Goal: Communication & Community: Answer question/provide support

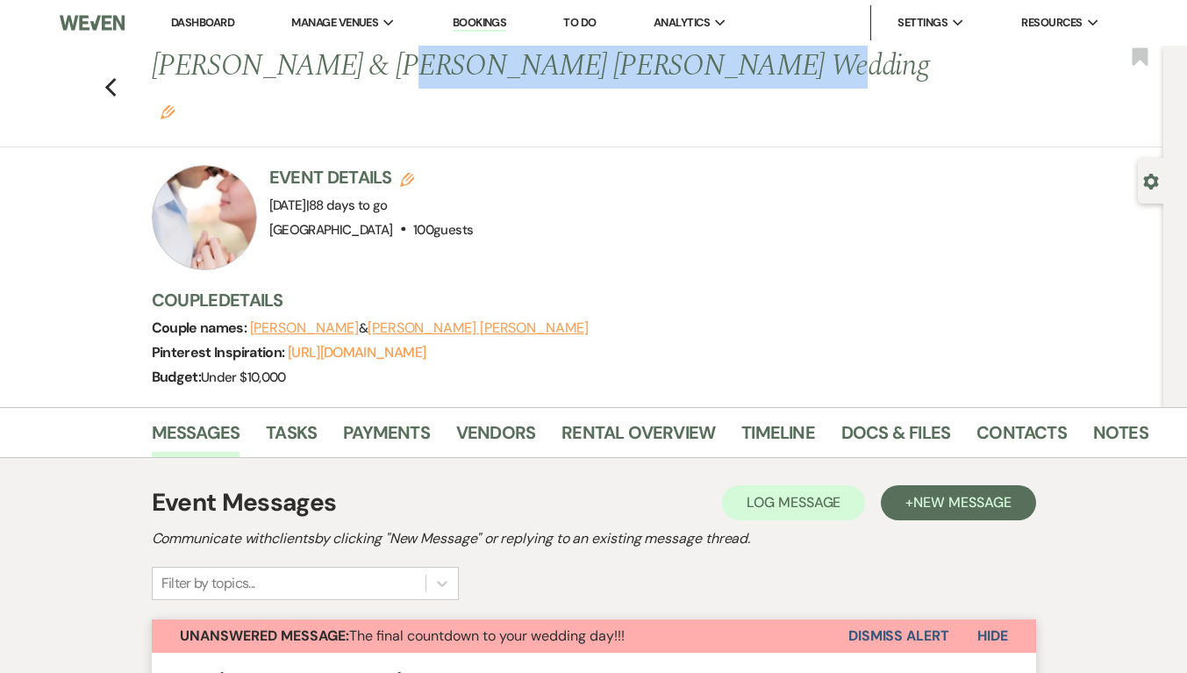
drag, startPoint x: 374, startPoint y: 70, endPoint x: 702, endPoint y: 61, distance: 328.3
click at [702, 61] on h1 "Enrickey Basdao & Giovanna De Carvalho Peixoto's Wedding Edit" at bounding box center [545, 87] width 786 height 83
copy h1 "Giovanna De Carvalho Peixoto"
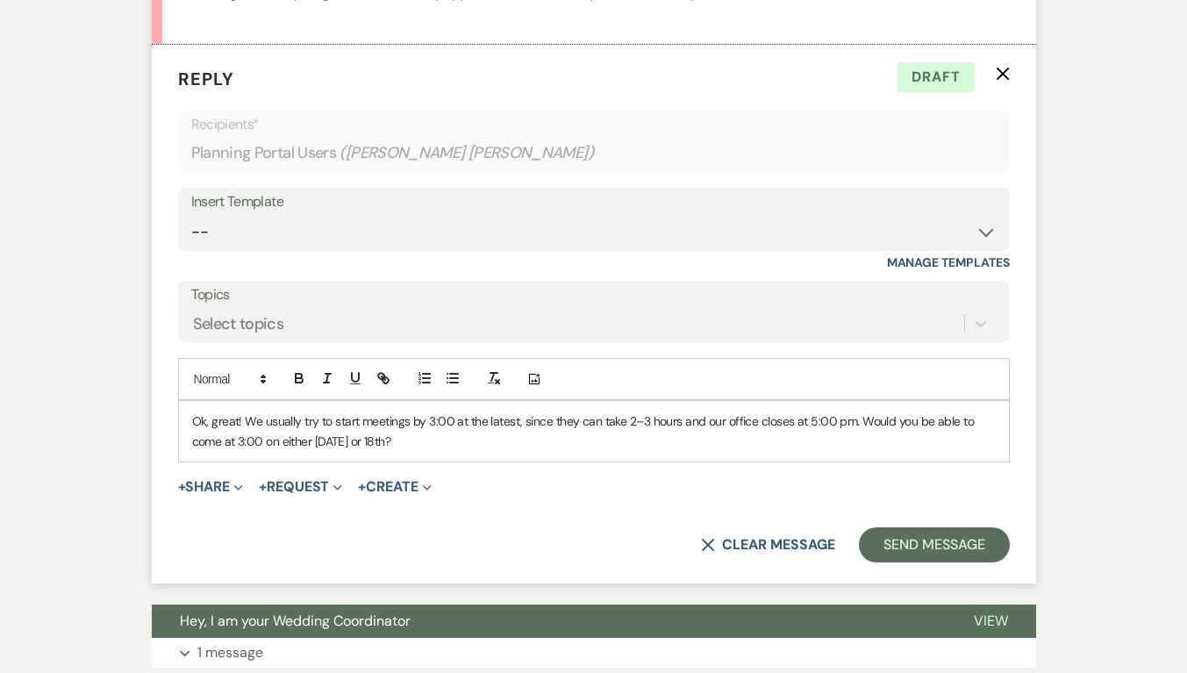
scroll to position [2186, 0]
click at [444, 411] on p "Ok, great! We usually try to start meetings by 3:00 at the latest, since they c…" at bounding box center [594, 430] width 804 height 39
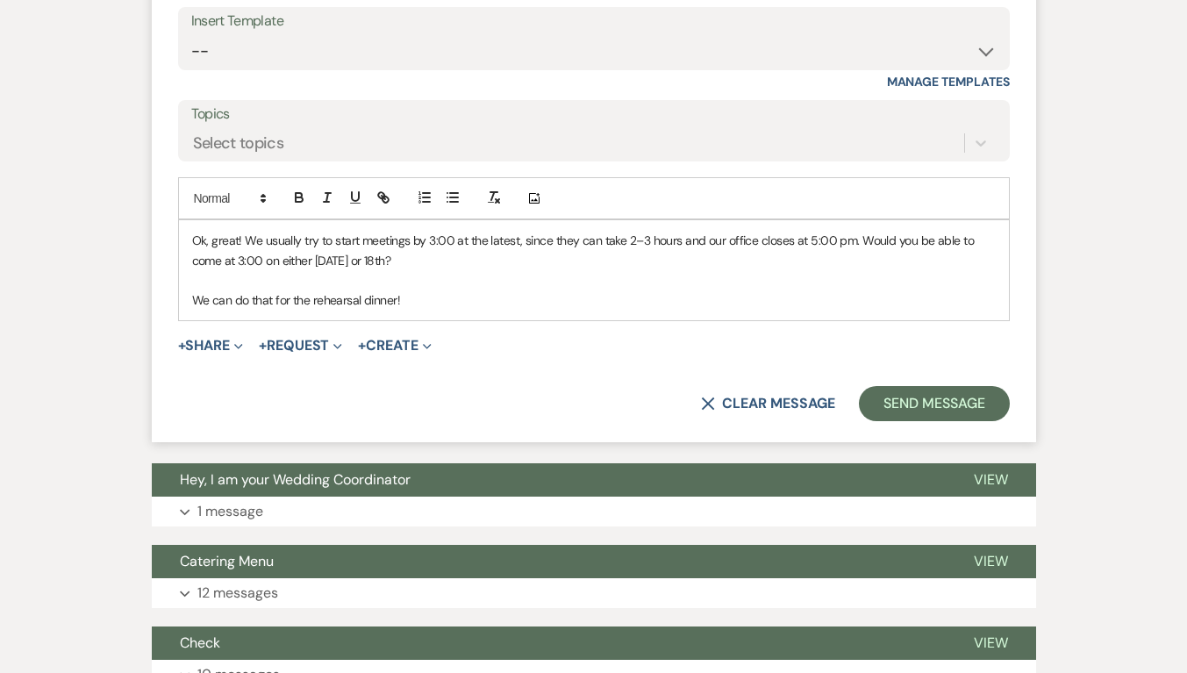
scroll to position [2367, 0]
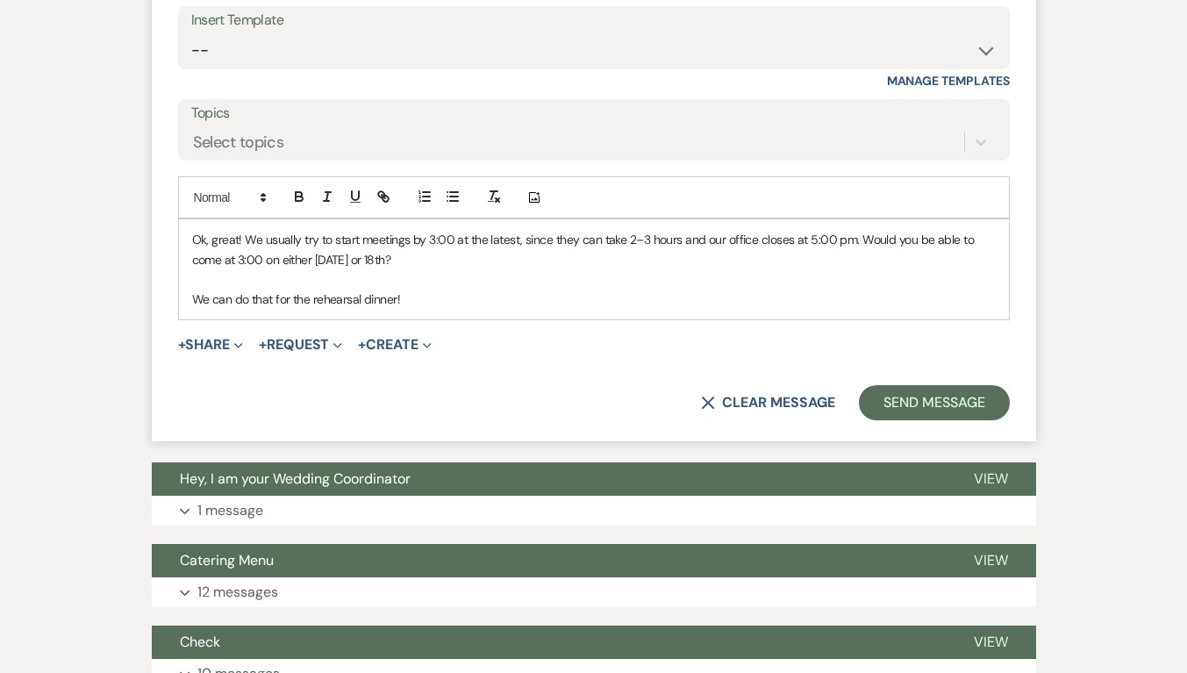
click at [501, 290] on p "We can do that for the rehearsal dinner!" at bounding box center [594, 299] width 804 height 19
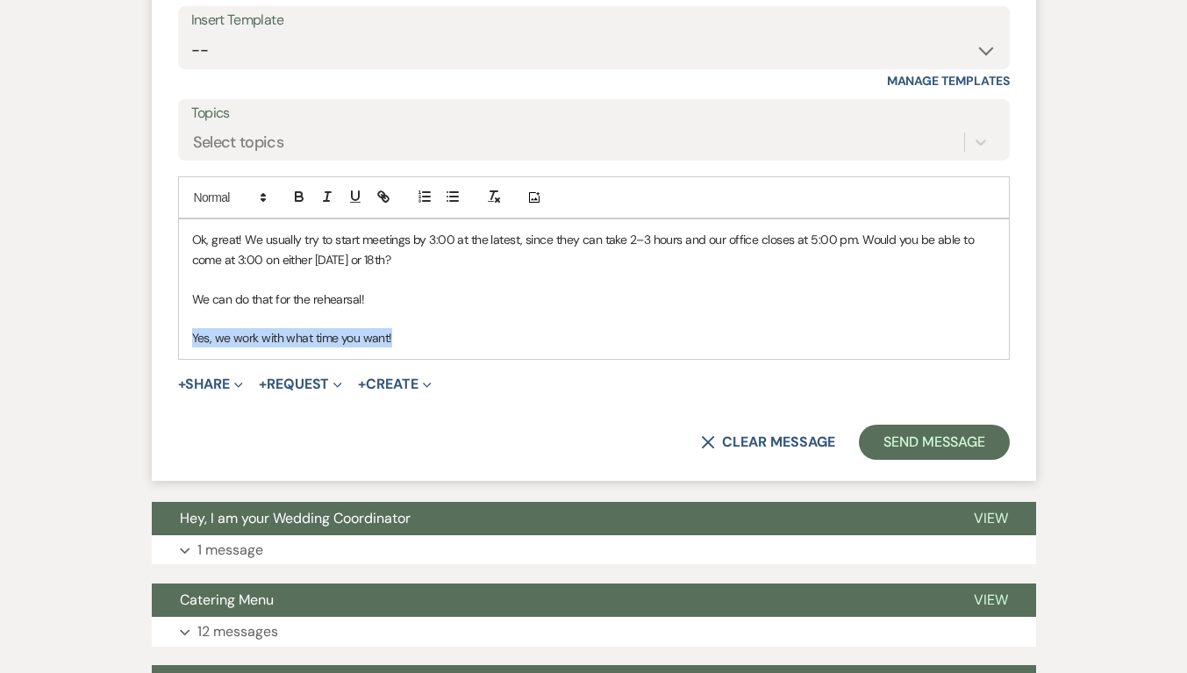
drag, startPoint x: 414, startPoint y: 297, endPoint x: 184, endPoint y: 300, distance: 229.9
click at [184, 300] on div "Ok, great! We usually try to start meetings by 3:00 at the latest, since they c…" at bounding box center [594, 288] width 830 height 139
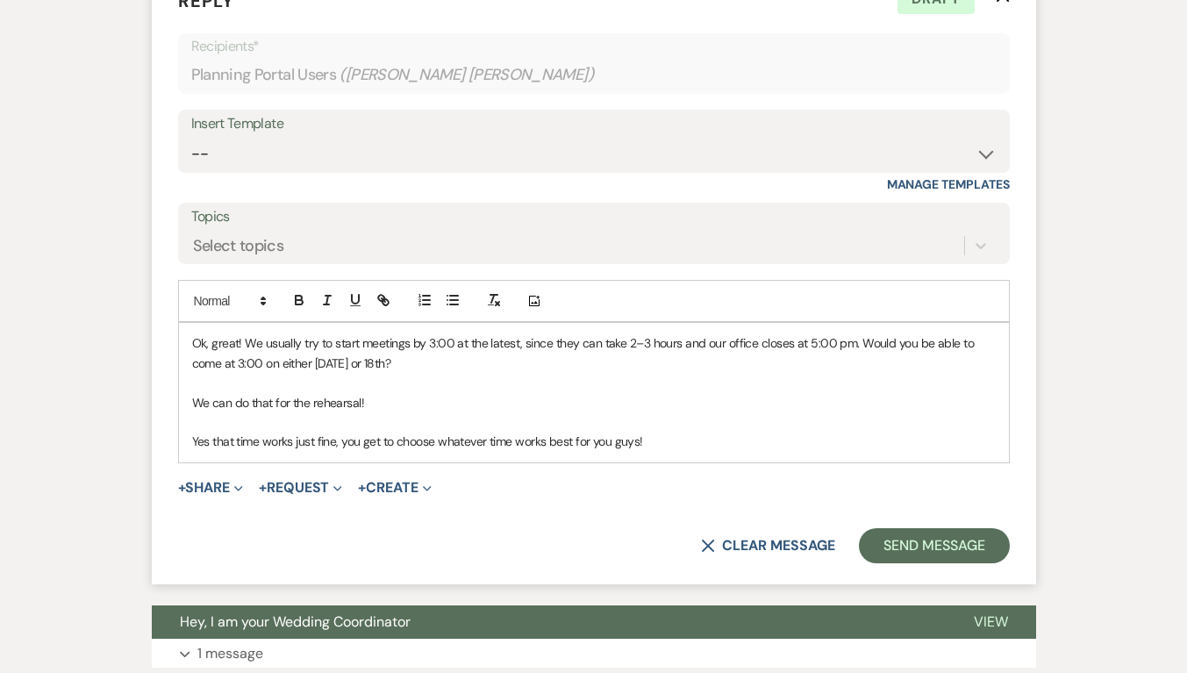
scroll to position [2265, 0]
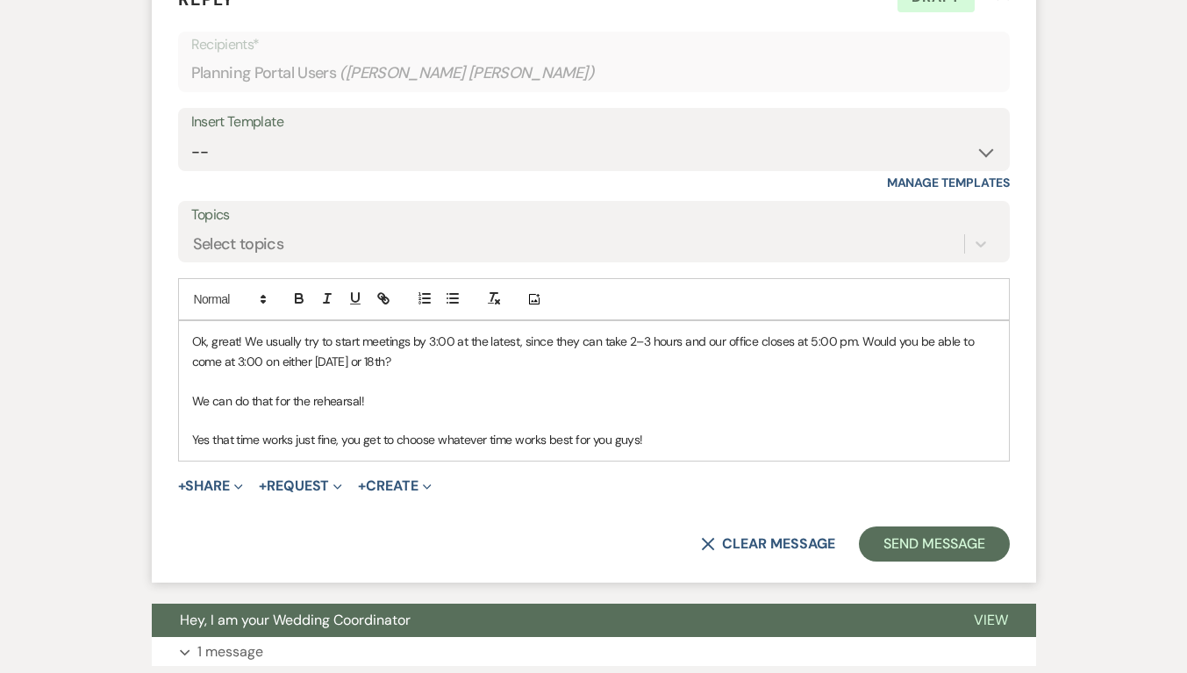
click at [549, 332] on p "Ok, great! We usually try to start meetings by 3:00 at the latest, since they c…" at bounding box center [594, 351] width 804 height 39
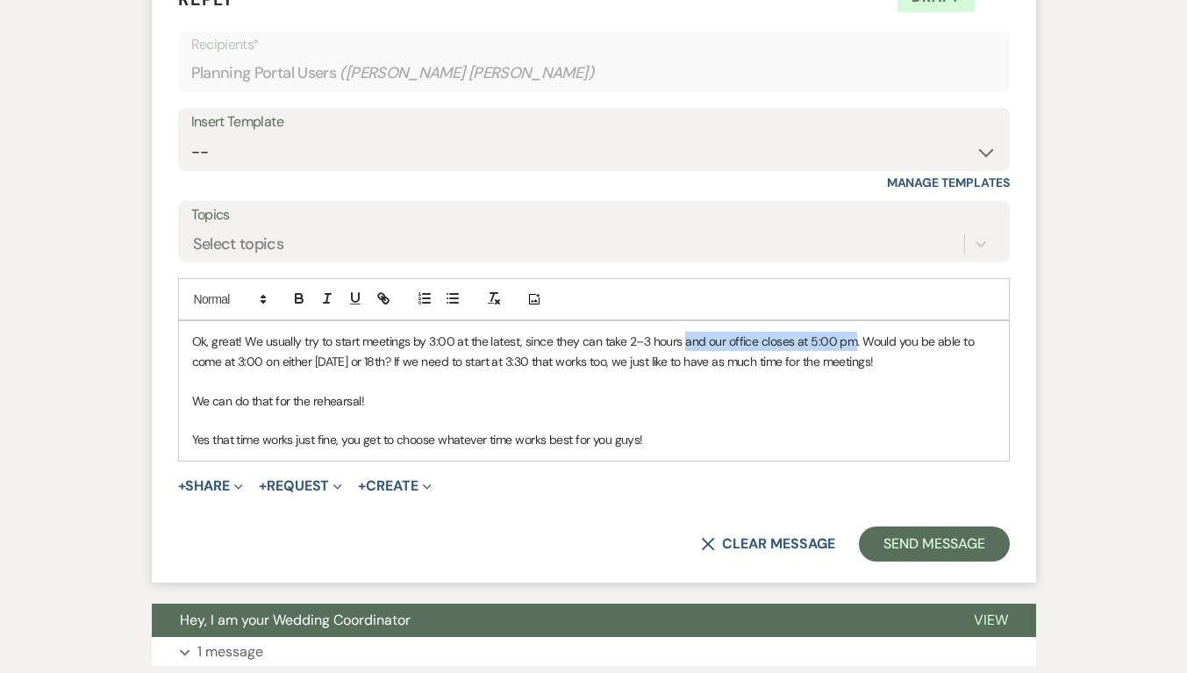
drag, startPoint x: 850, startPoint y: 300, endPoint x: 684, endPoint y: 302, distance: 166.7
click at [684, 332] on p "Ok, great! We usually try to start meetings by 3:00 at the latest, since they c…" at bounding box center [594, 351] width 804 height 39
click at [810, 371] on p at bounding box center [594, 380] width 804 height 19
click at [794, 332] on p "Ok, great! We usually try to start meetings by 3:00 at the latest, since they c…" at bounding box center [594, 351] width 804 height 39
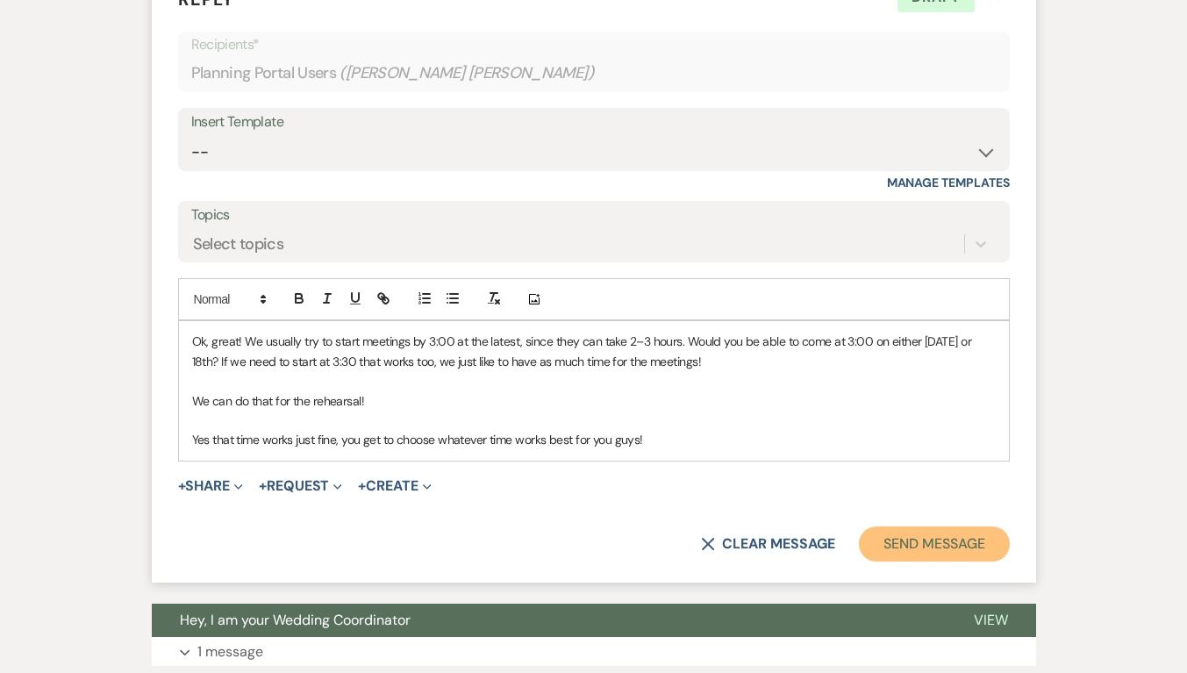
click at [918, 527] on button "Send Message" at bounding box center [934, 544] width 150 height 35
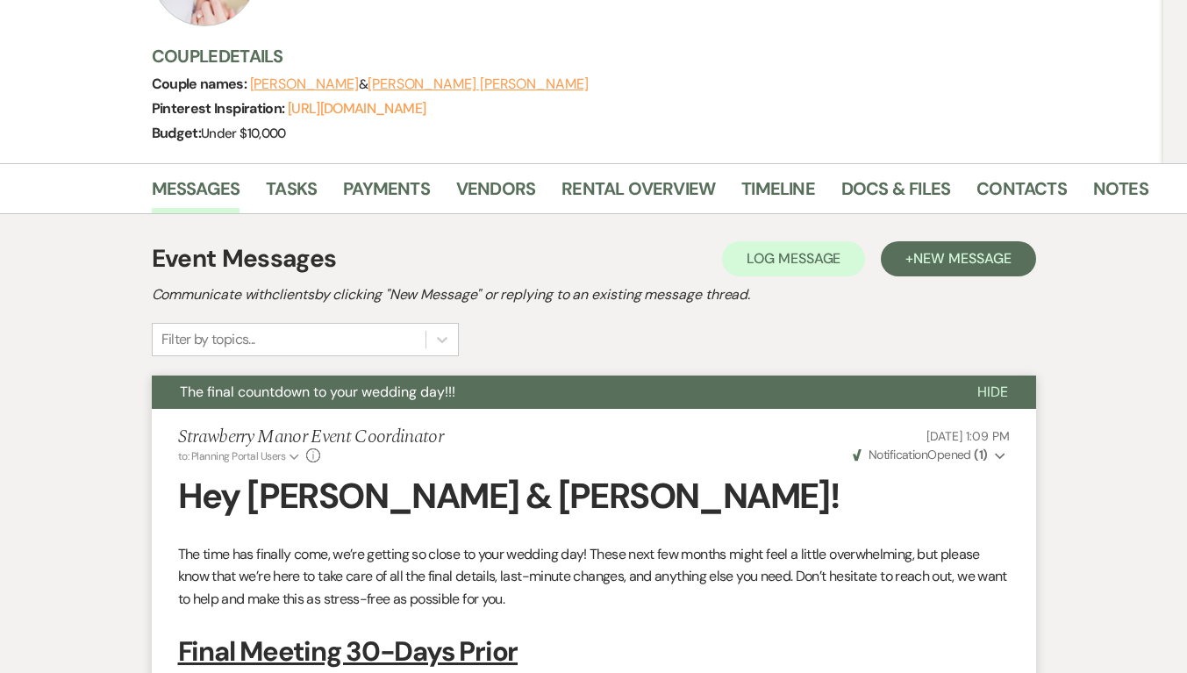
scroll to position [0, 0]
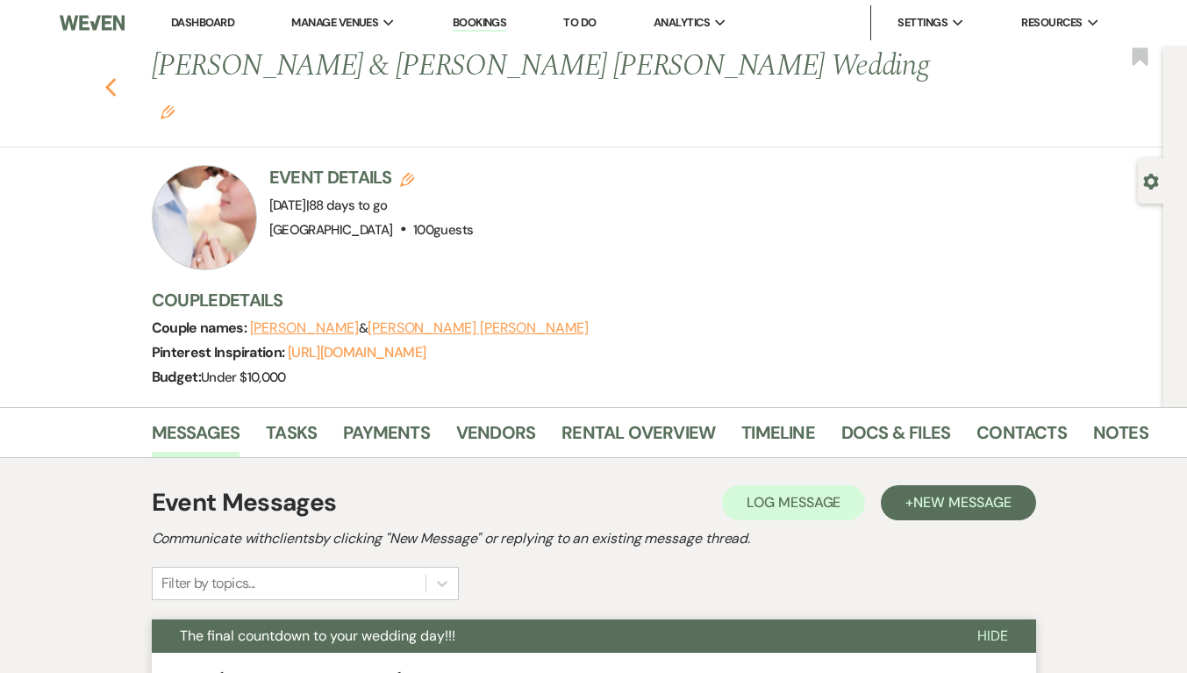
click at [115, 77] on icon "Previous" at bounding box center [110, 87] width 13 height 21
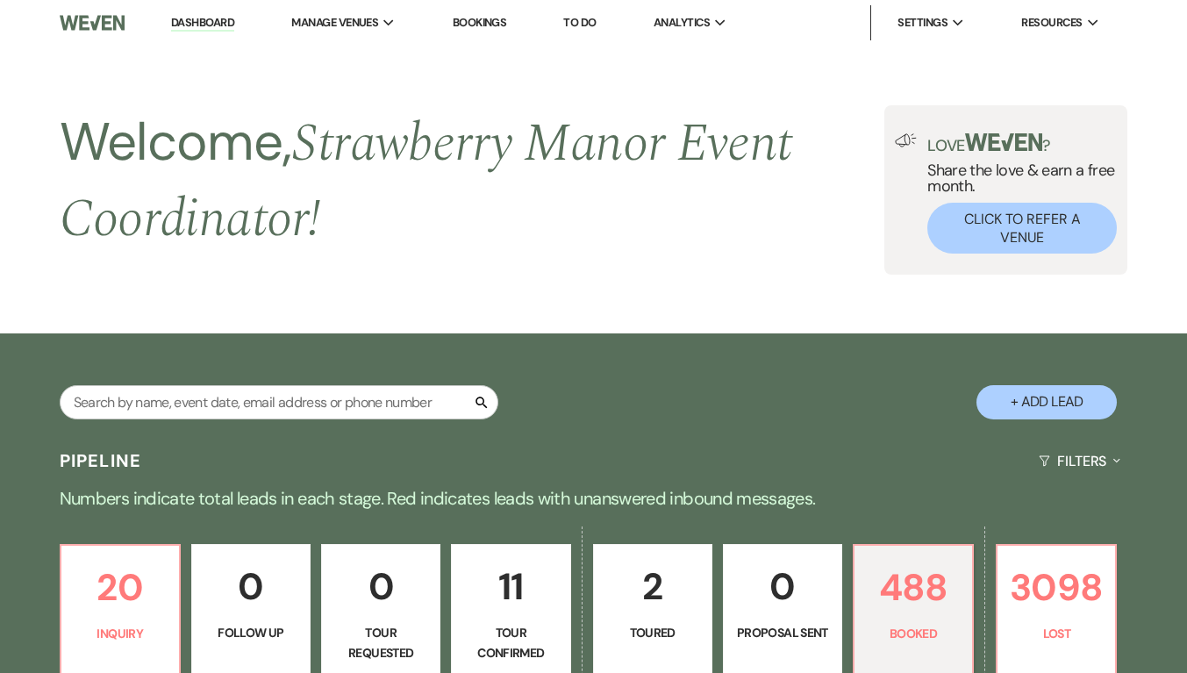
scroll to position [638, 0]
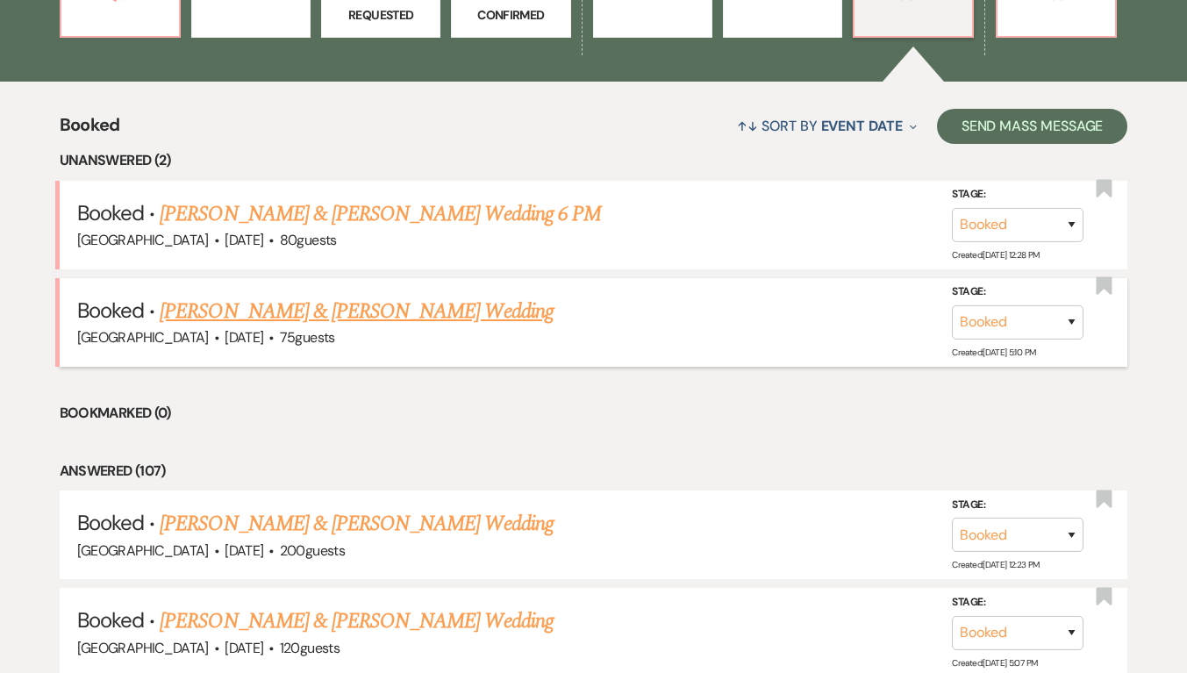
click at [354, 308] on link "[PERSON_NAME] & [PERSON_NAME] Wedding" at bounding box center [356, 312] width 393 height 32
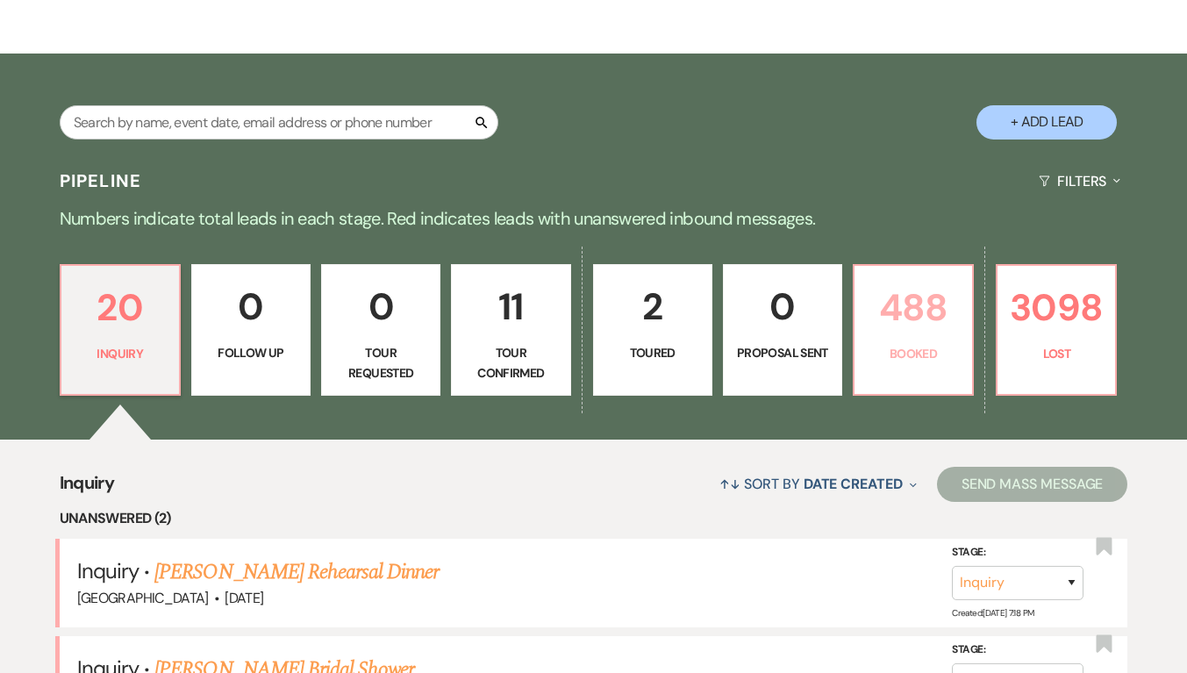
click at [929, 362] on p "Booked" at bounding box center [913, 353] width 97 height 19
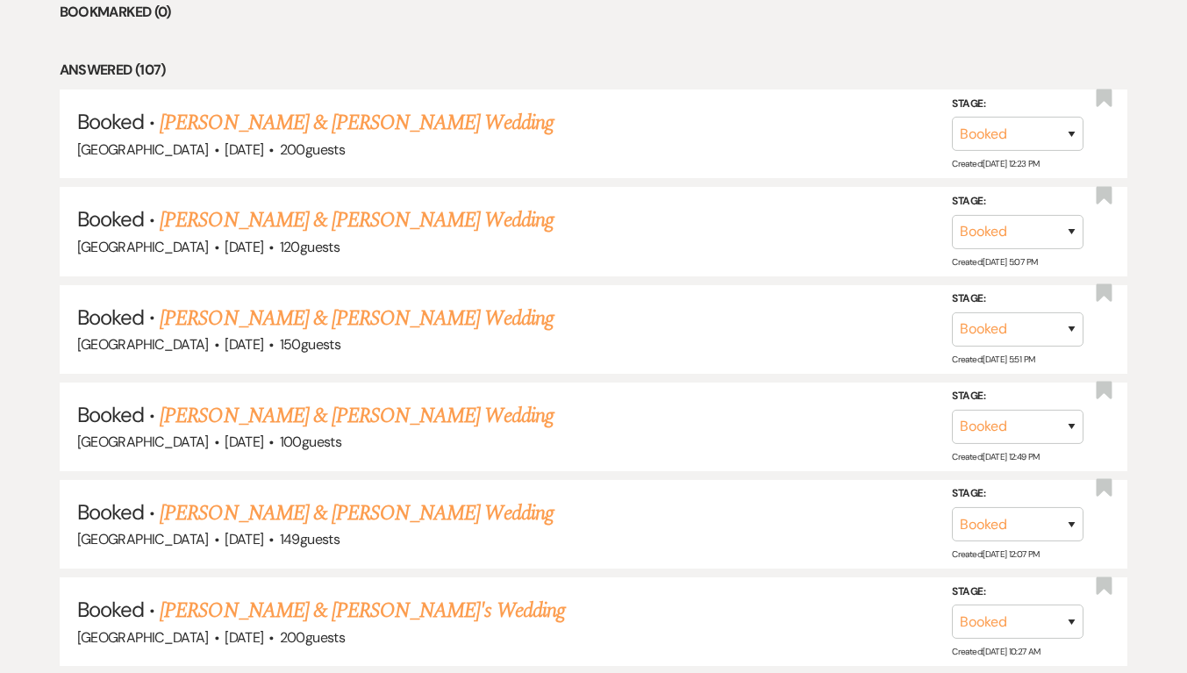
scroll to position [1048, 0]
click at [426, 217] on link "[PERSON_NAME] & [PERSON_NAME] Wedding" at bounding box center [356, 220] width 393 height 32
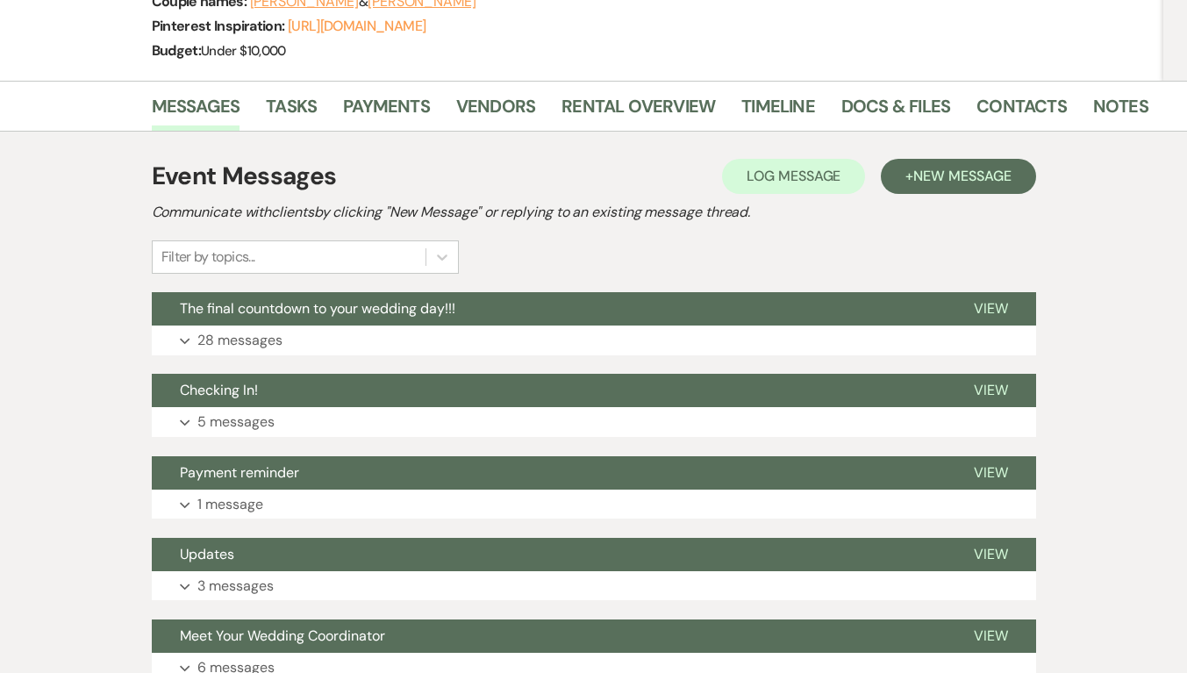
scroll to position [286, 0]
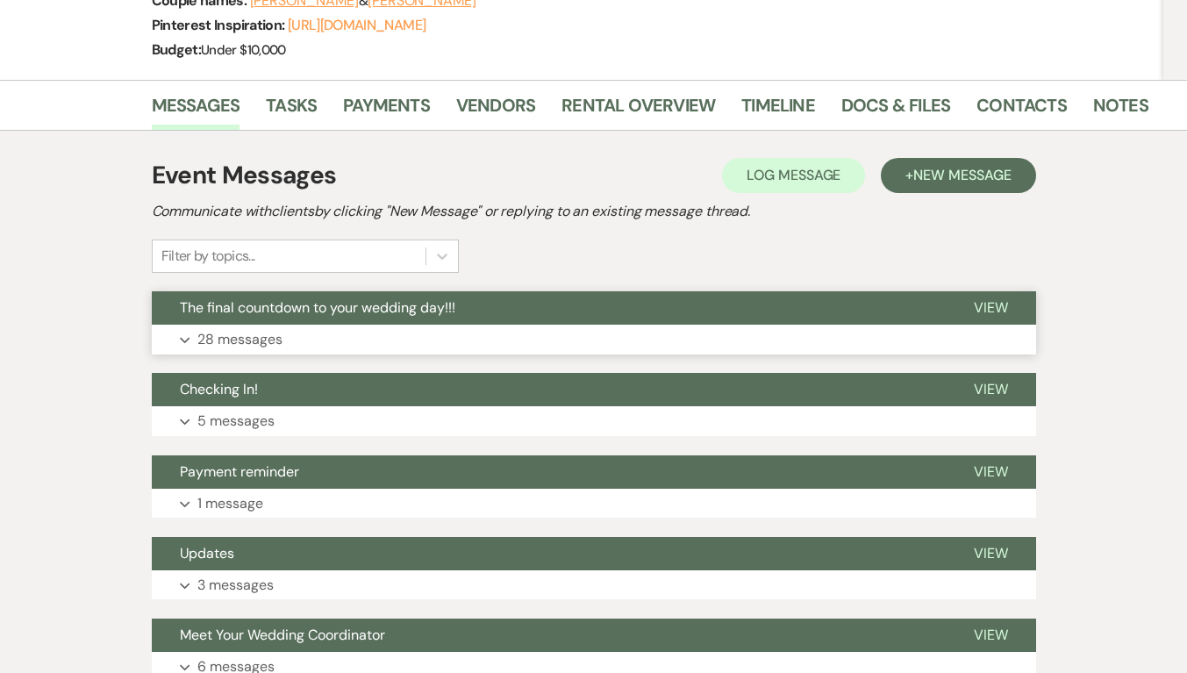
click at [440, 326] on button "Expand 28 messages" at bounding box center [594, 340] width 885 height 30
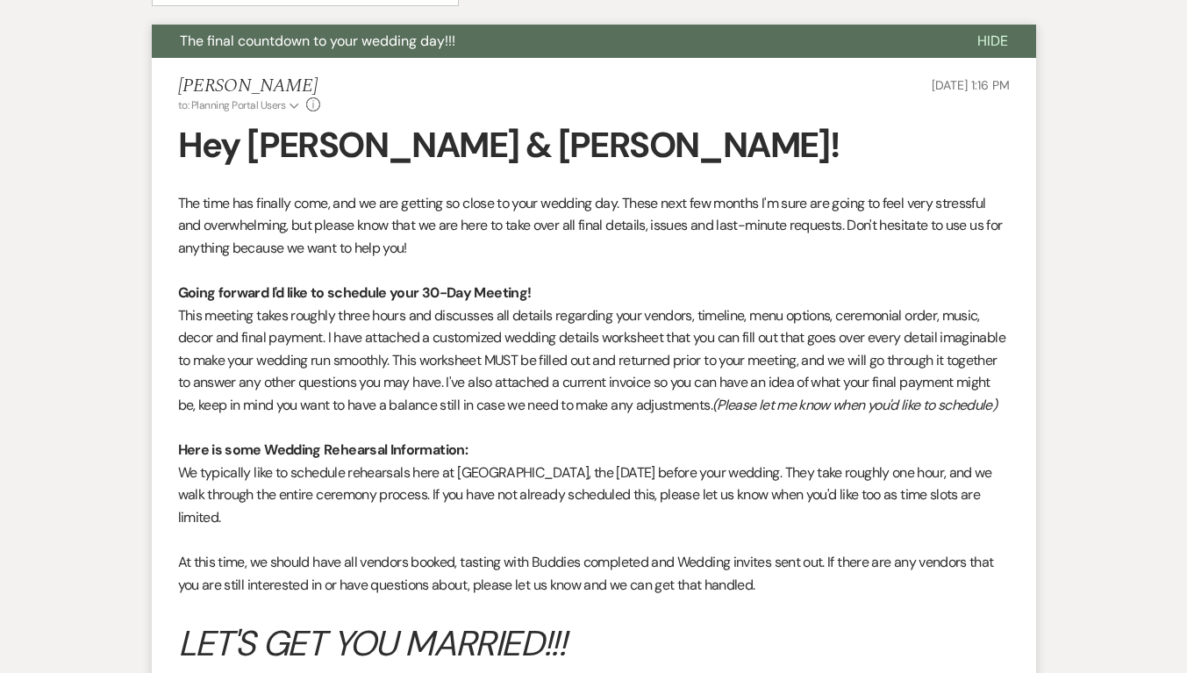
scroll to position [554, 0]
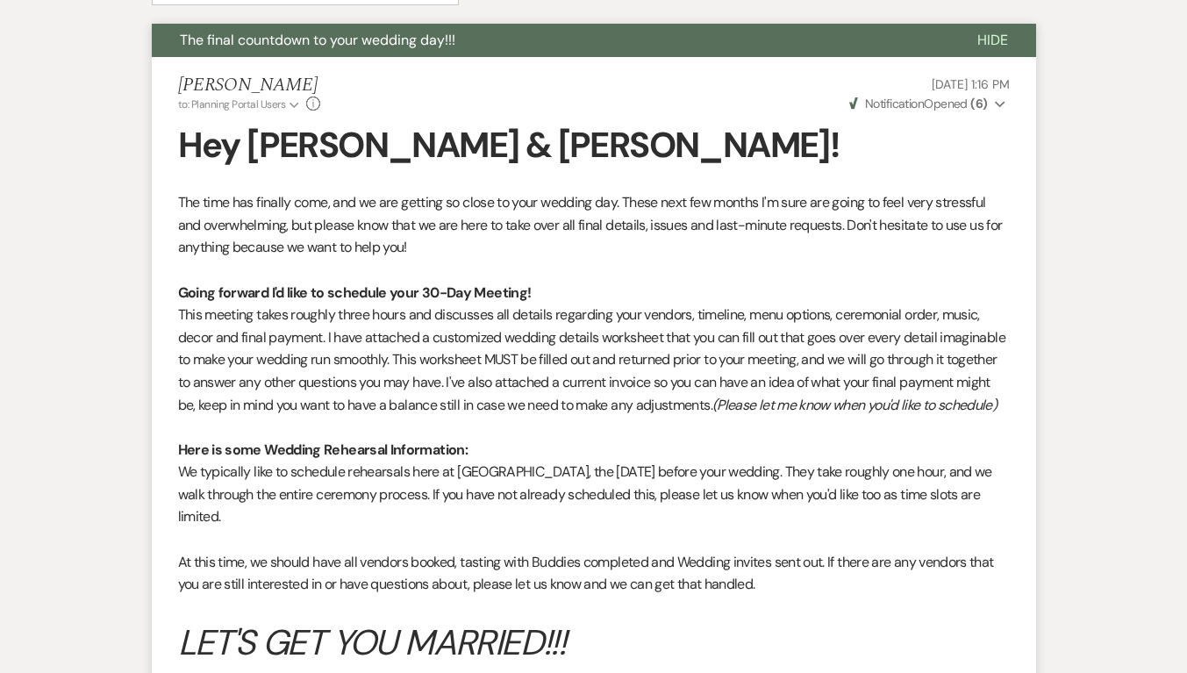
click at [1027, 39] on button "Hide" at bounding box center [992, 40] width 87 height 33
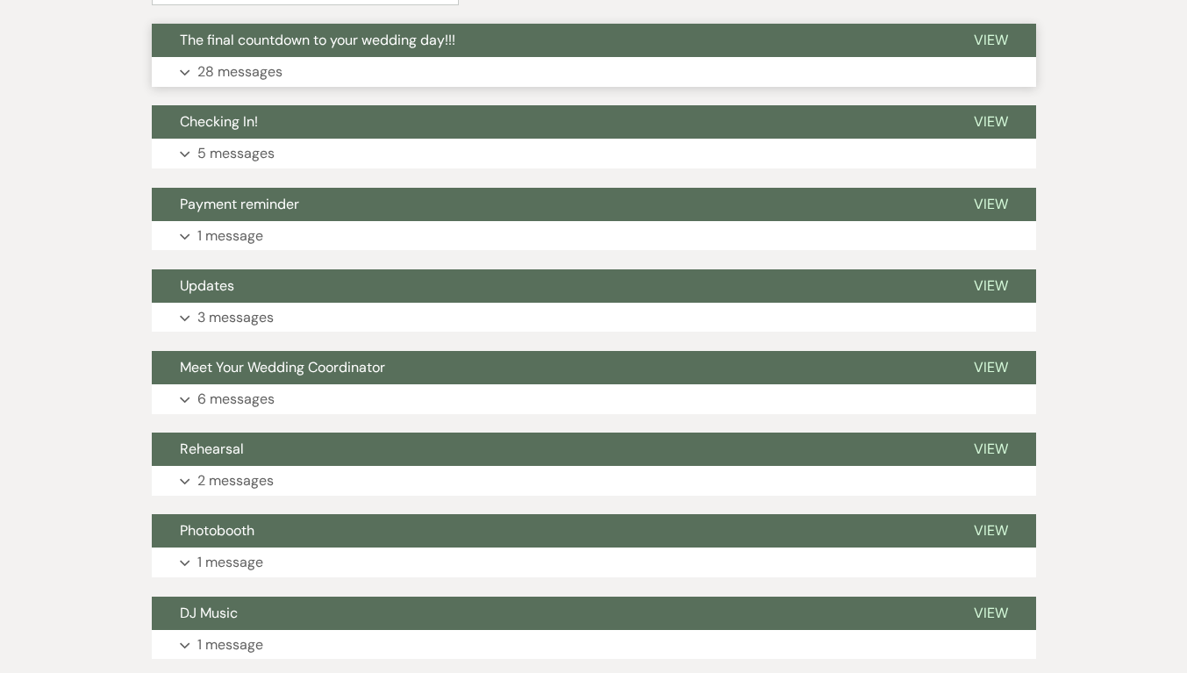
click at [583, 41] on button "The final countdown to your wedding day!!!" at bounding box center [549, 40] width 794 height 33
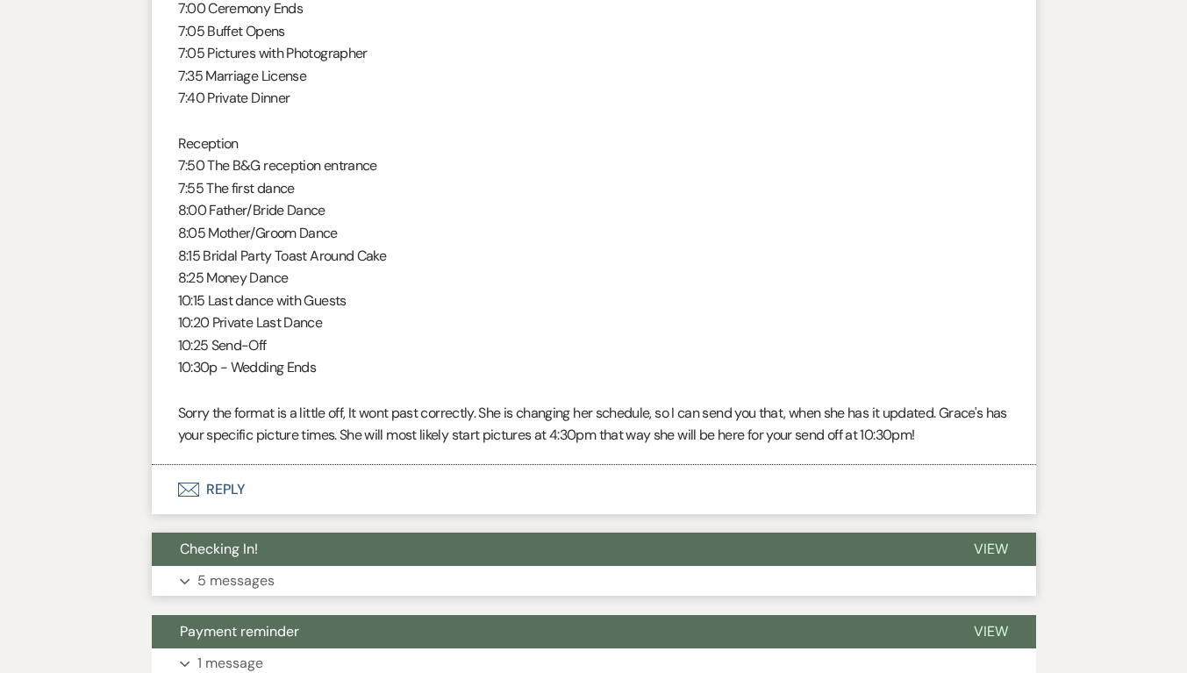
scroll to position [6705, 0]
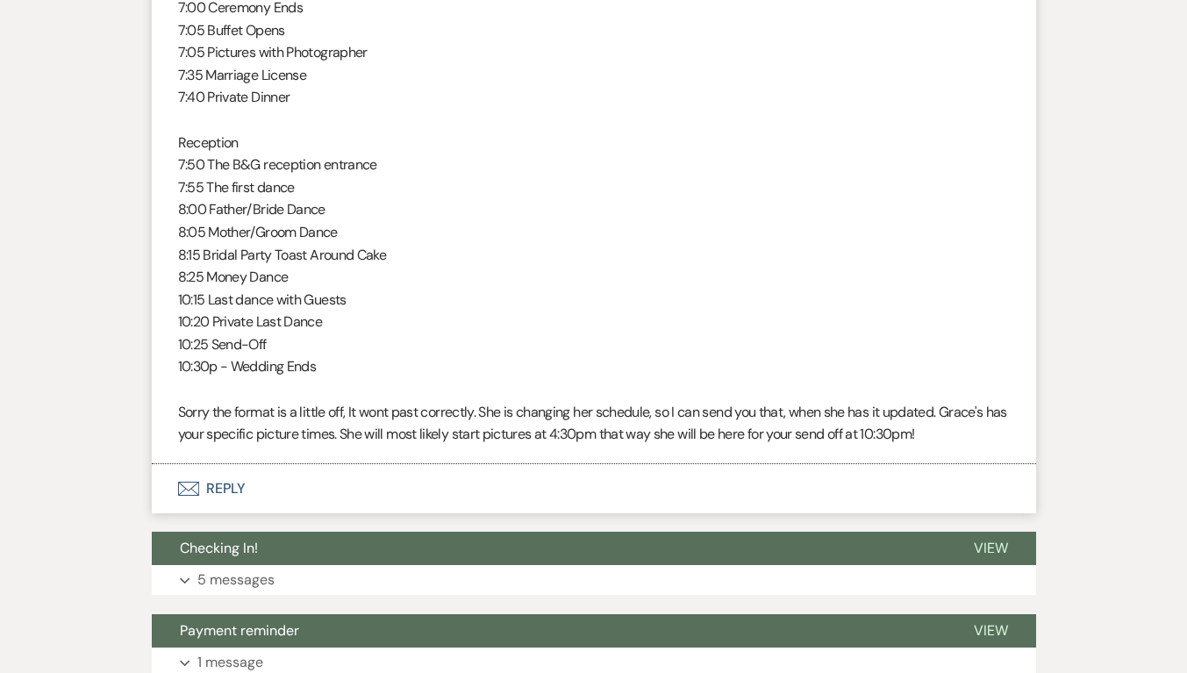
click at [238, 513] on button "Envelope Reply" at bounding box center [594, 488] width 885 height 49
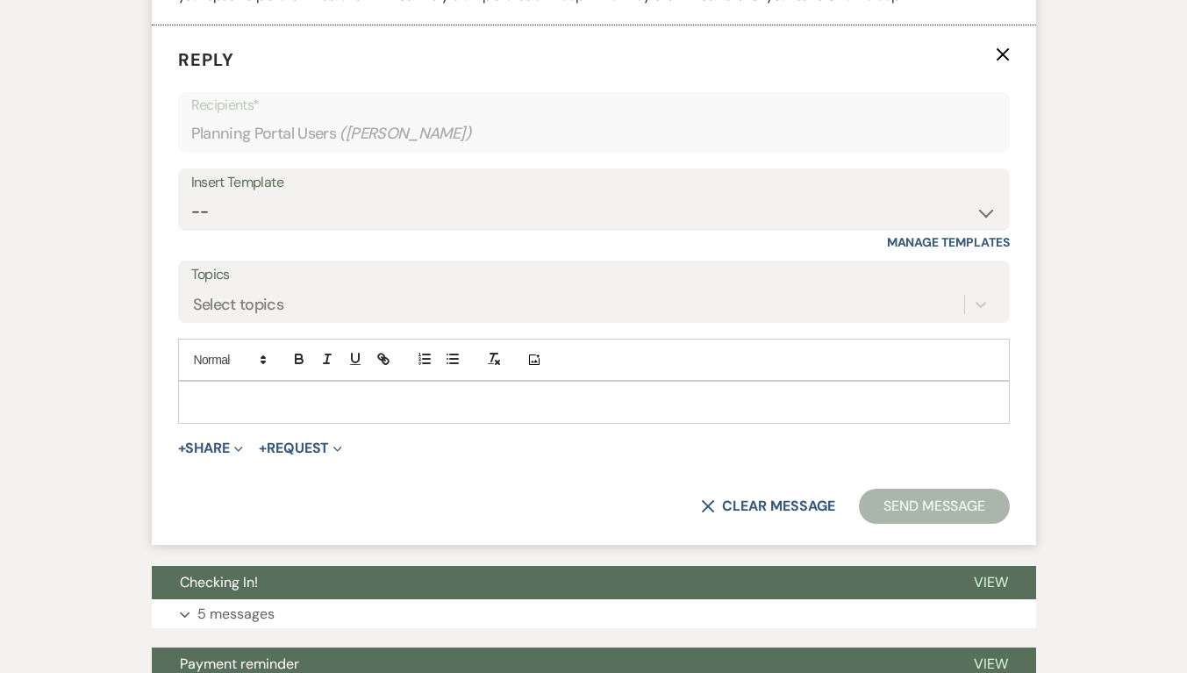
scroll to position [7146, 0]
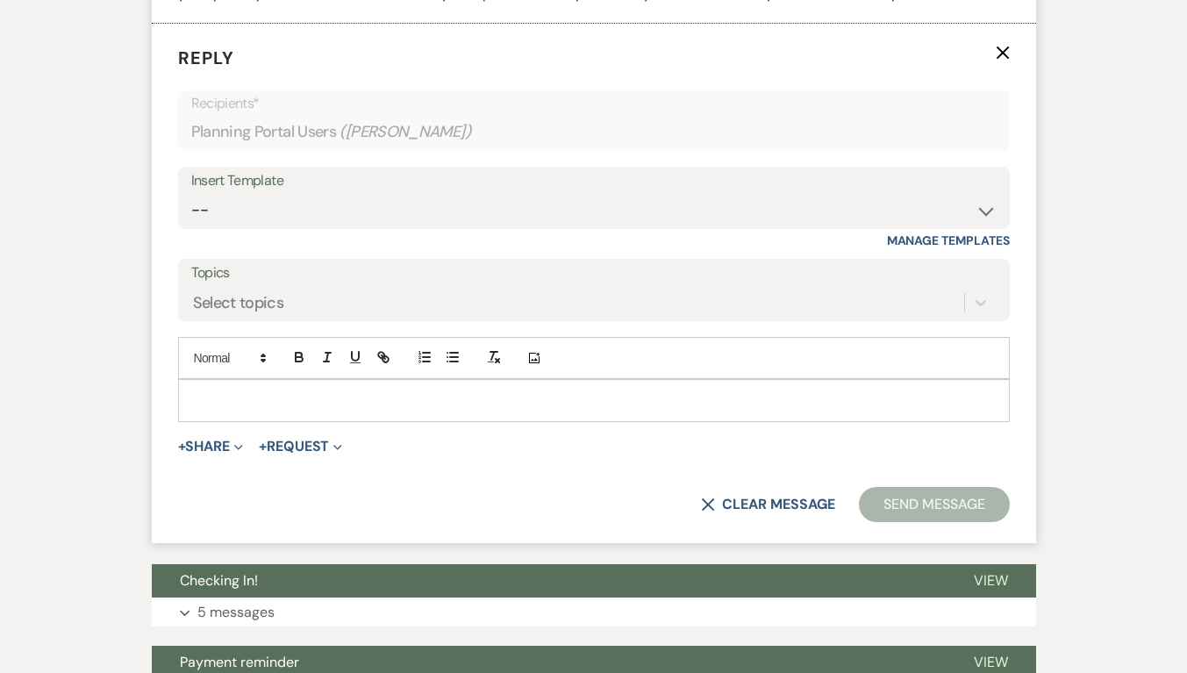
click at [206, 420] on div at bounding box center [594, 400] width 830 height 40
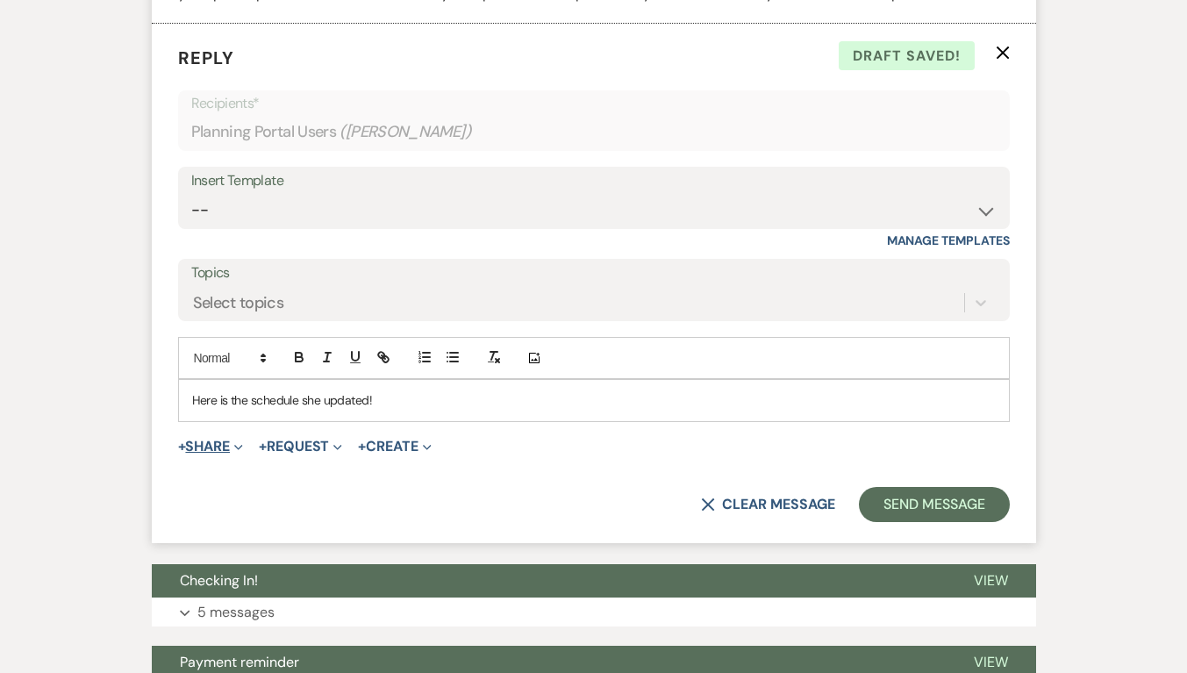
click at [218, 454] on button "+ Share Expand" at bounding box center [211, 447] width 66 height 14
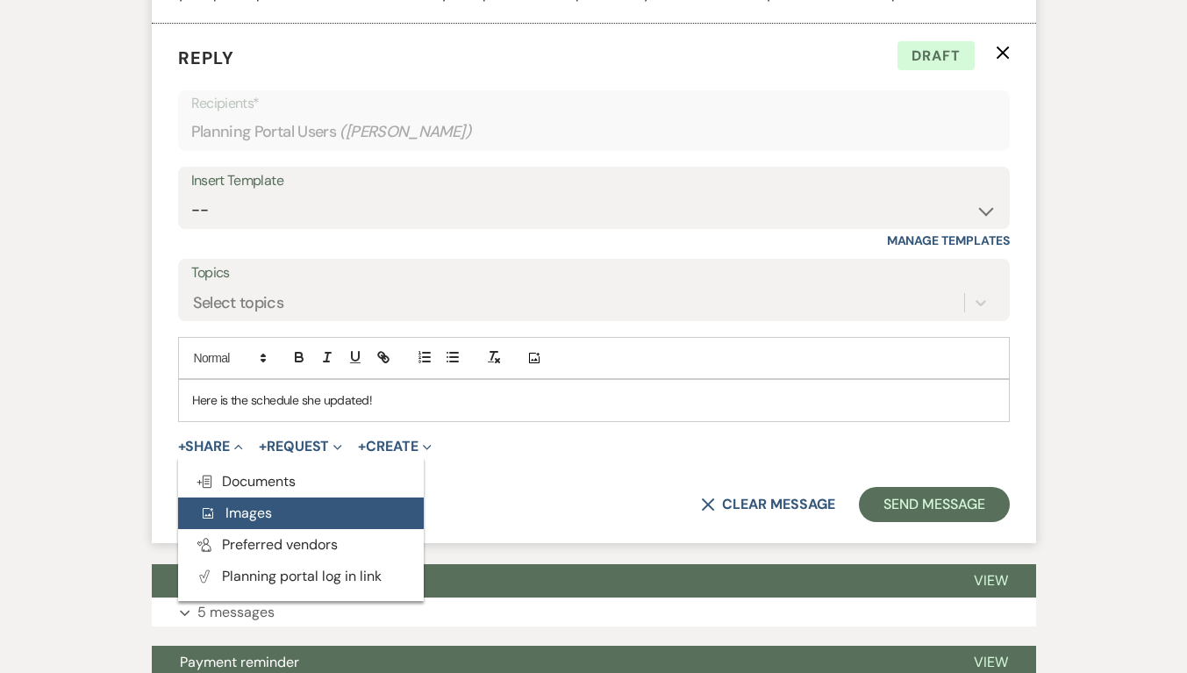
click at [258, 522] on span "Add Photo Images" at bounding box center [235, 513] width 73 height 18
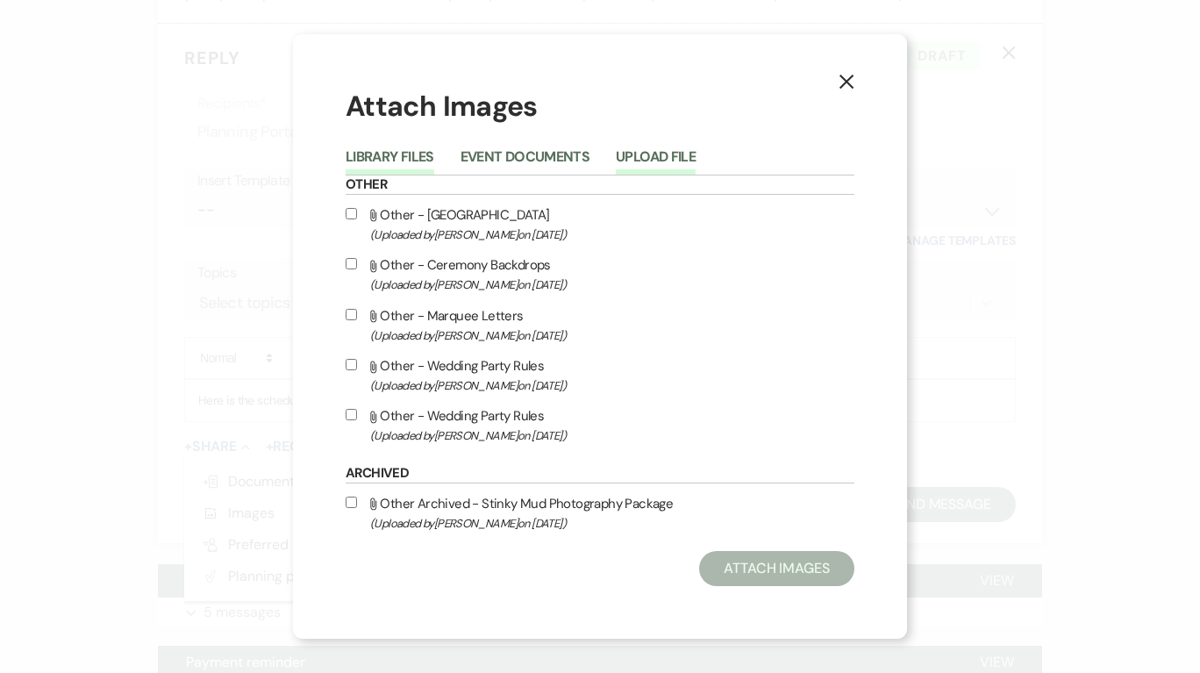
click at [668, 150] on button "Upload File" at bounding box center [656, 162] width 80 height 25
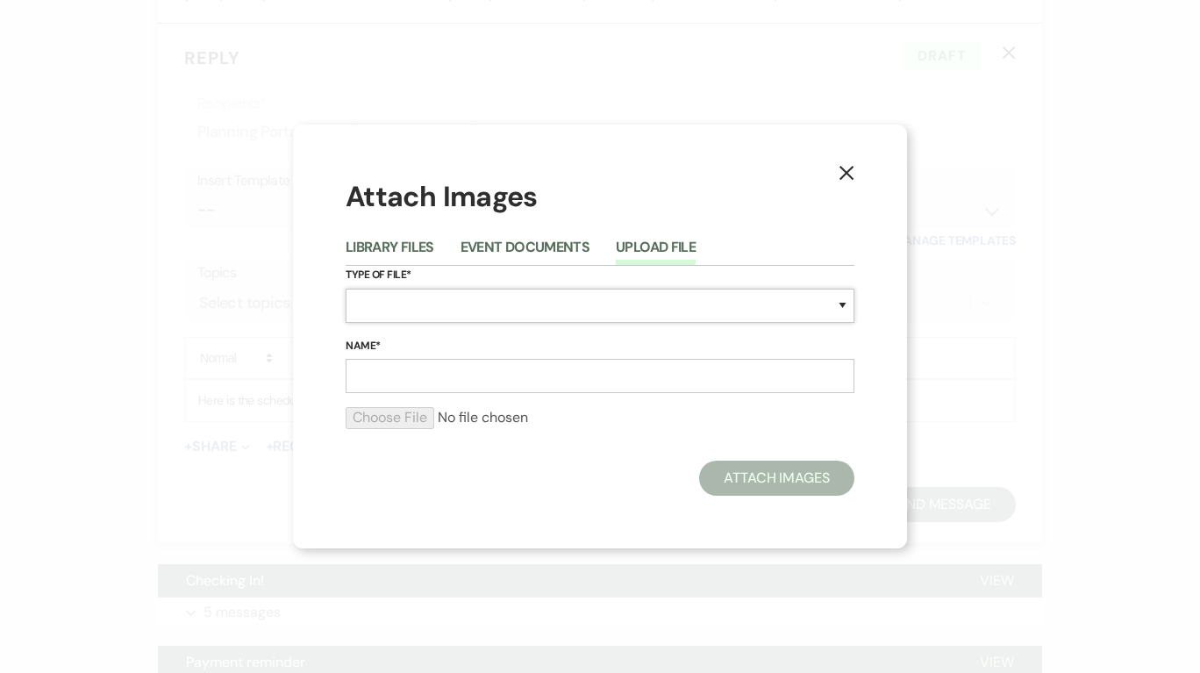
click at [390, 303] on select "Special Event Insurance Vendor Certificate of Insurance Contracts / Rental Agre…" at bounding box center [600, 306] width 509 height 34
select select "0"
click at [346, 289] on select "Special Event Insurance Vendor Certificate of Insurance Contracts / Rental Agre…" at bounding box center [600, 306] width 509 height 34
click at [419, 377] on input "Name*" at bounding box center [600, 376] width 509 height 34
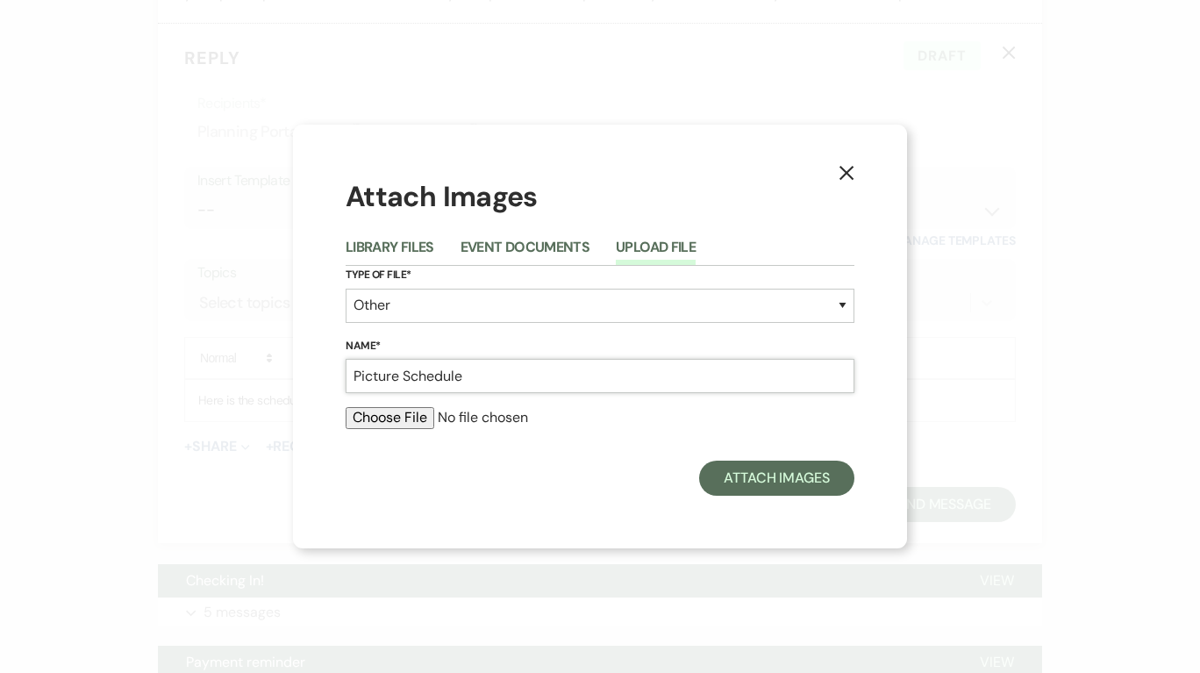
type input "Picture Schedule"
click at [399, 422] on input "file" at bounding box center [600, 417] width 509 height 21
type input "C:\fakepath\Pontiff Wedding.png"
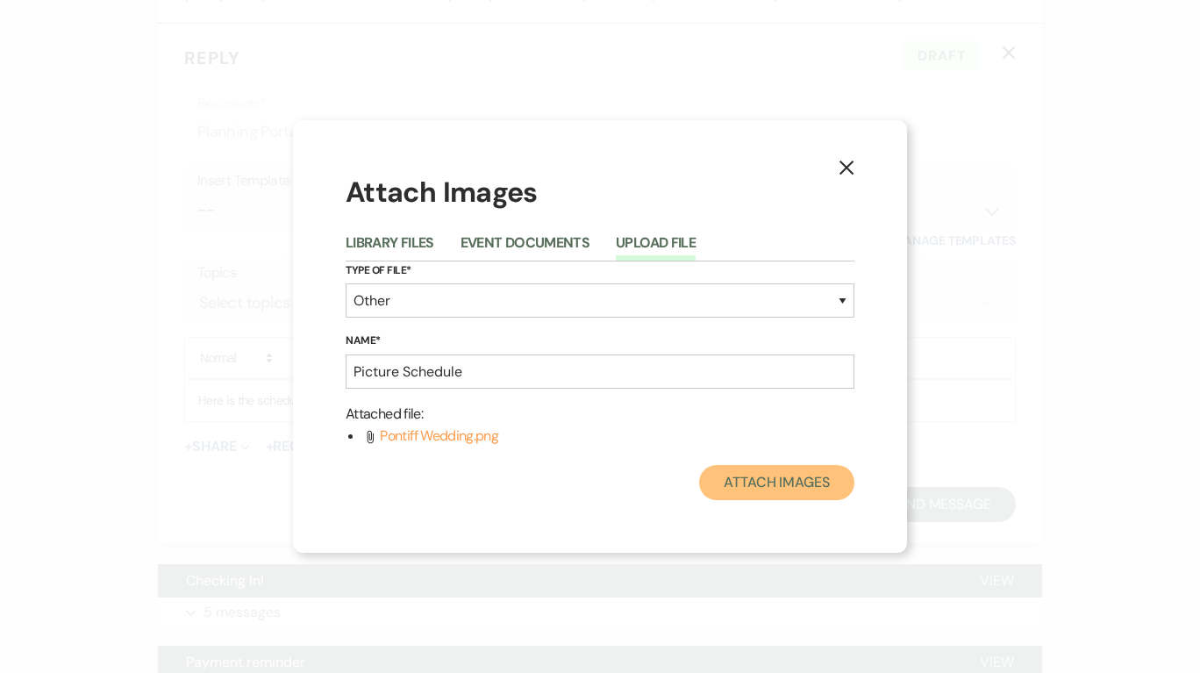
click at [810, 483] on button "Attach Images" at bounding box center [776, 482] width 155 height 35
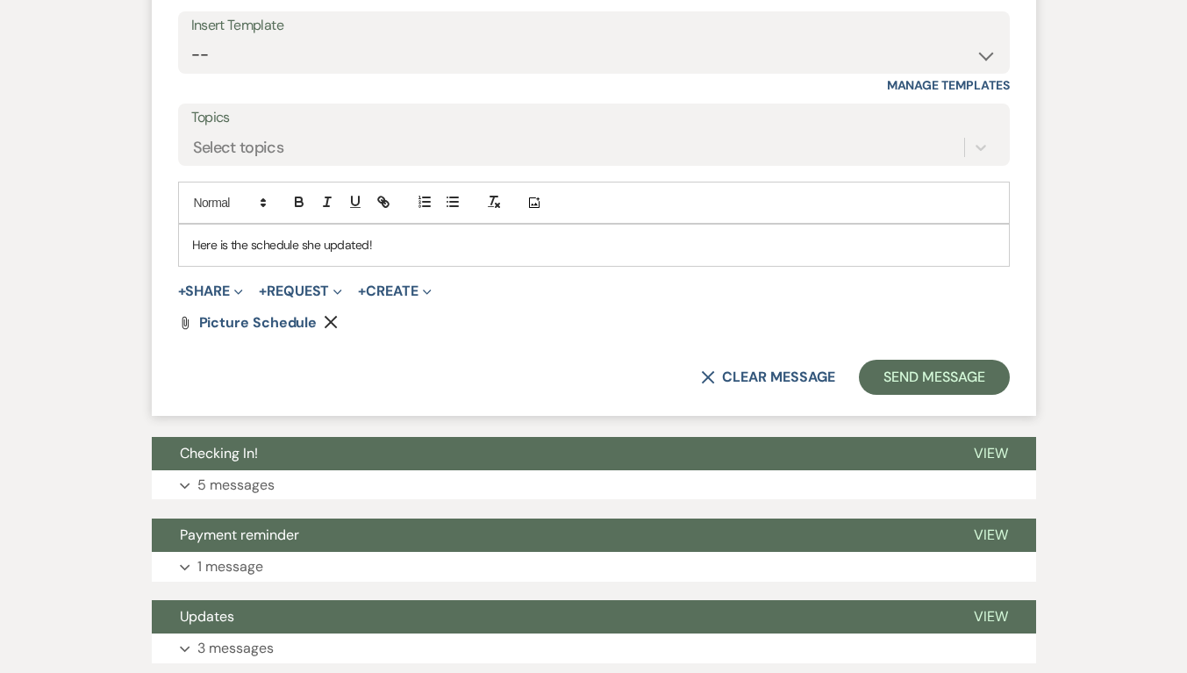
scroll to position [7306, 0]
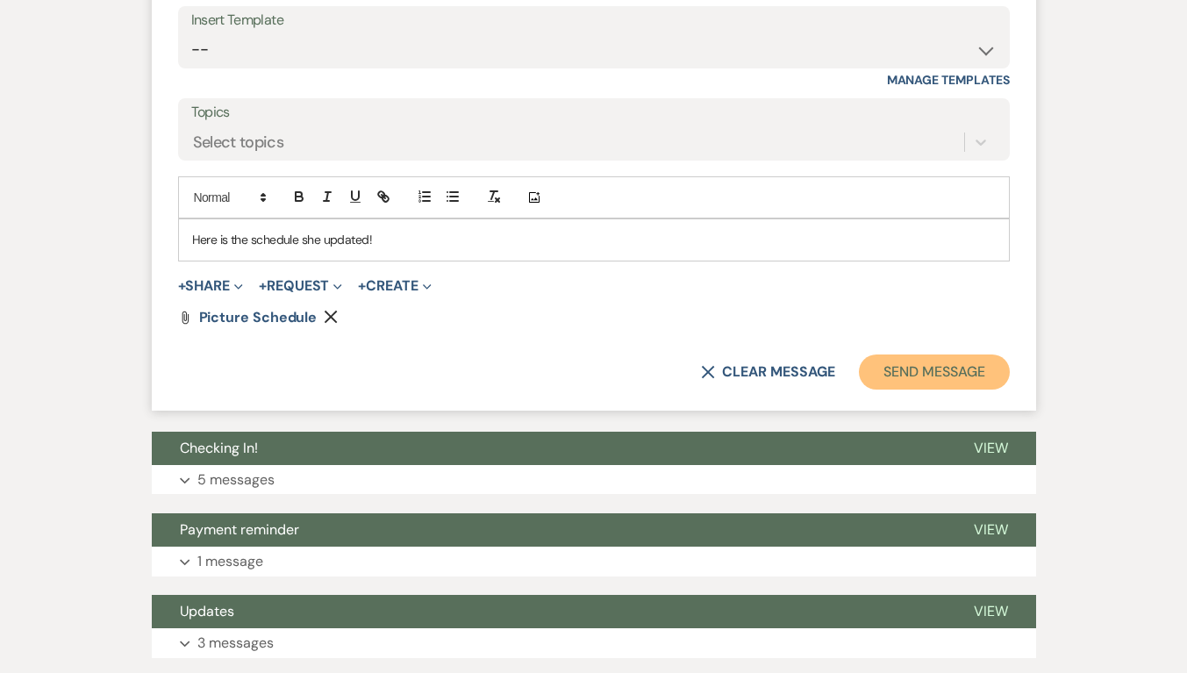
click at [963, 390] on button "Send Message" at bounding box center [934, 372] width 150 height 35
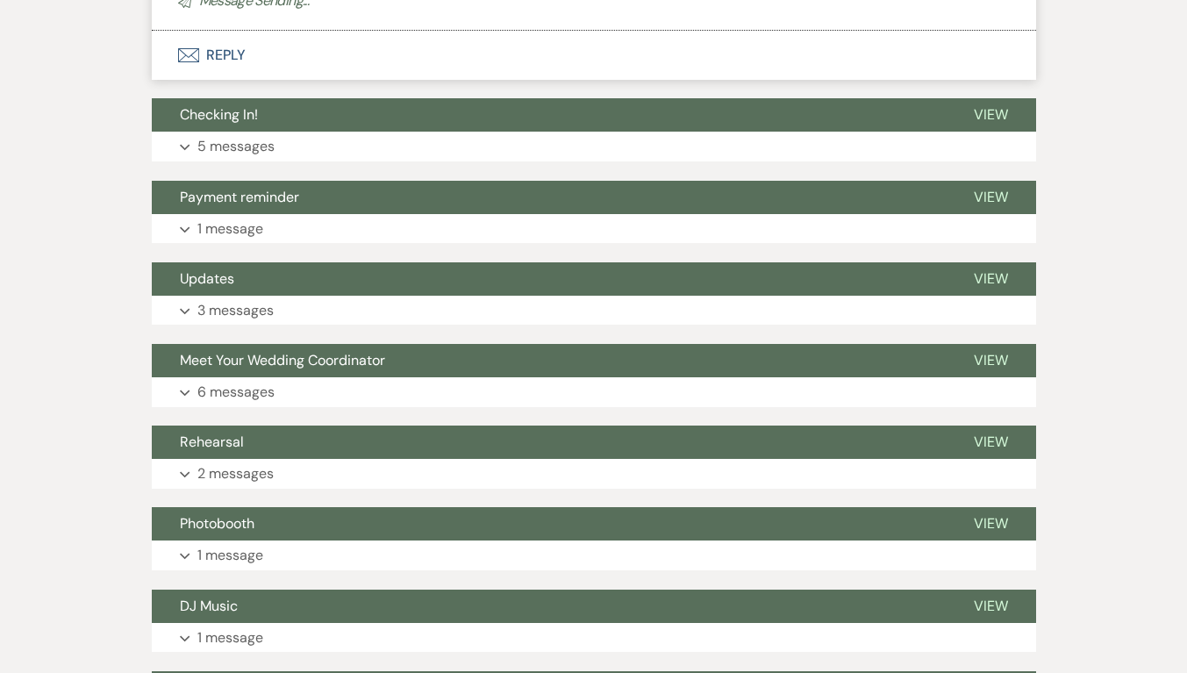
scroll to position [7473, 0]
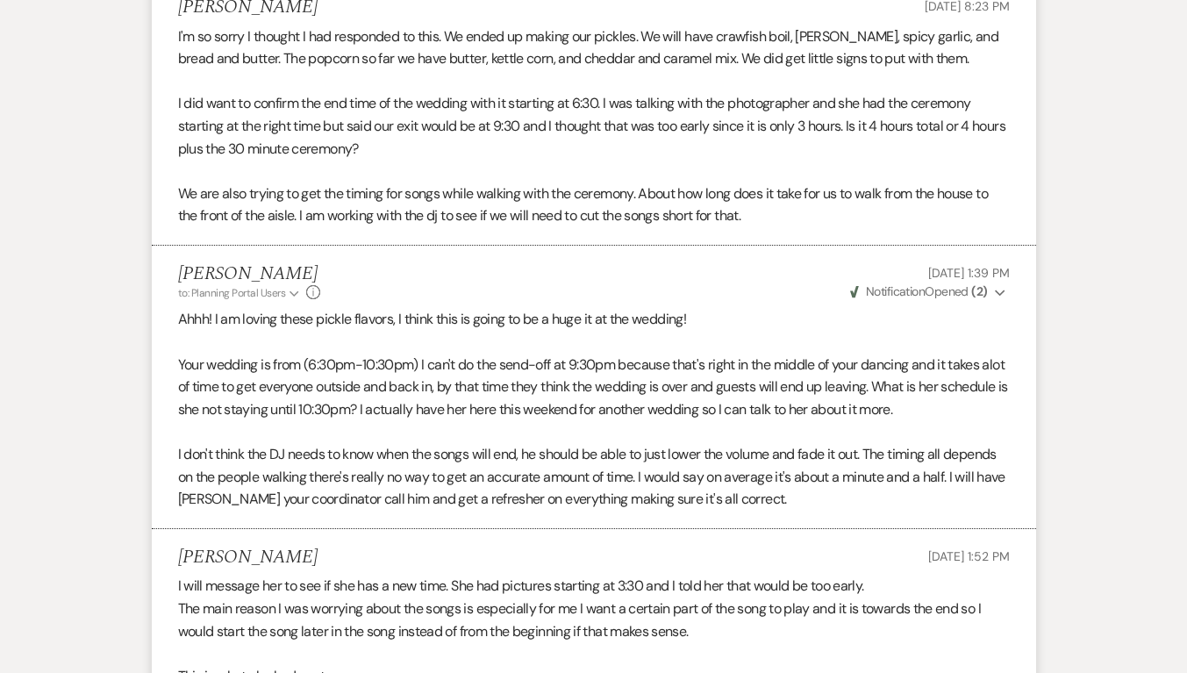
scroll to position [5078, 0]
